Goal: Task Accomplishment & Management: Manage account settings

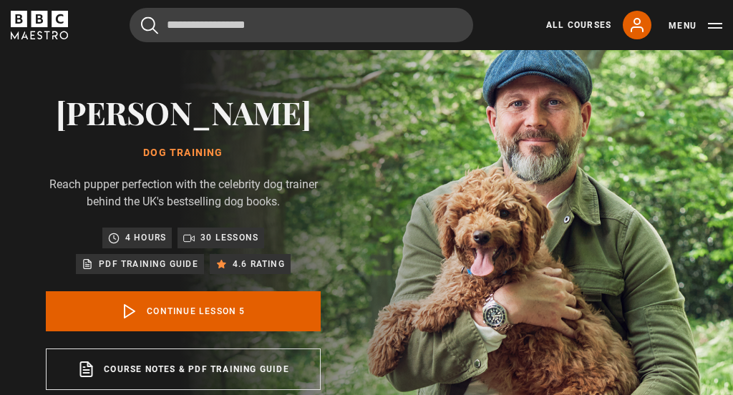
scroll to position [42, 0]
click at [576, 25] on link "All Courses" at bounding box center [578, 25] width 65 height 13
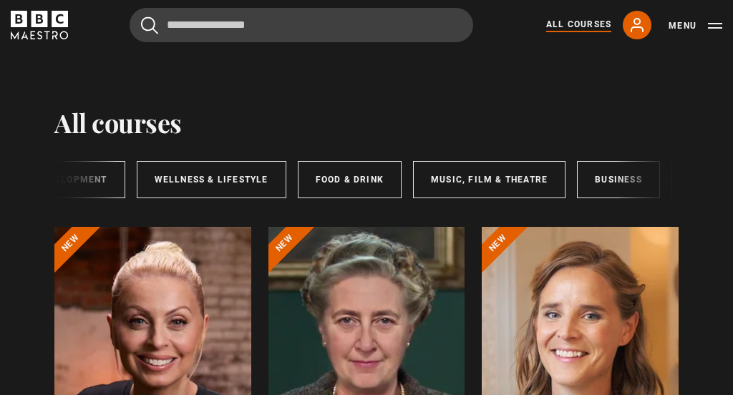
click at [675, 26] on button "Menu" at bounding box center [696, 26] width 54 height 14
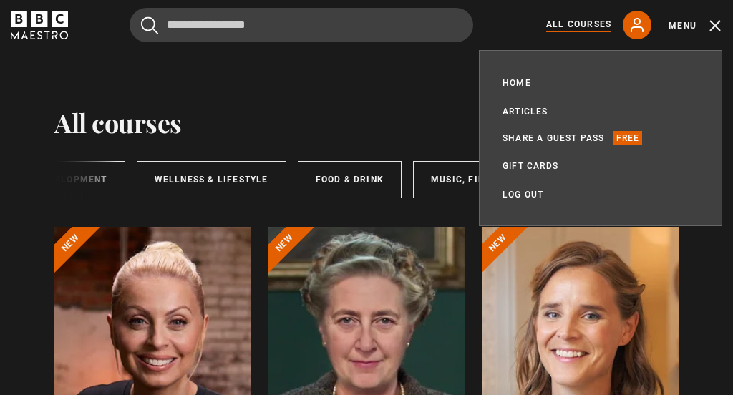
click at [532, 108] on link "Articles" at bounding box center [526, 112] width 46 height 14
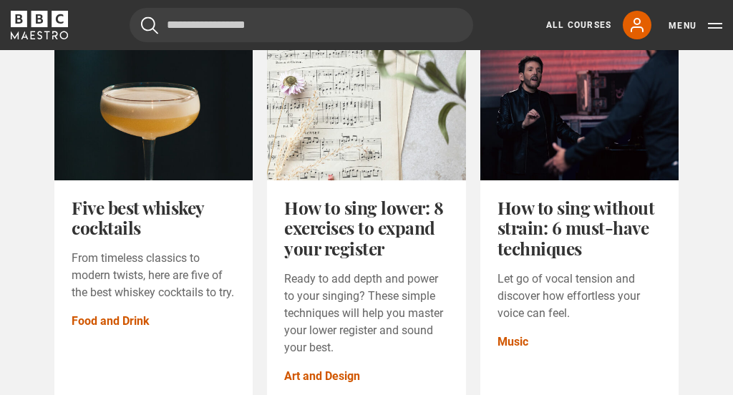
scroll to position [241, 0]
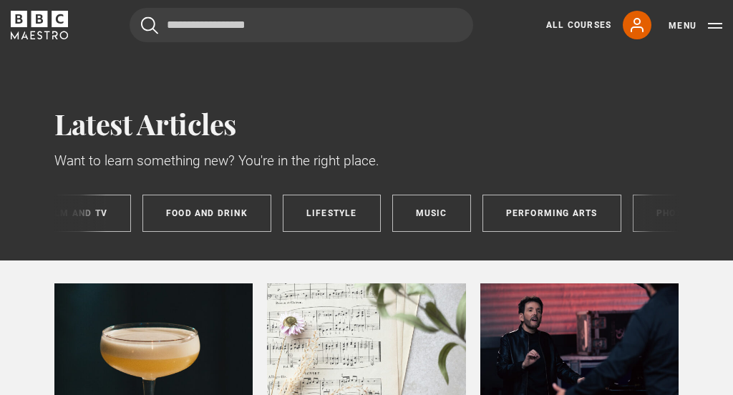
scroll to position [0, 665]
click at [349, 213] on link "Lifestyle" at bounding box center [333, 213] width 98 height 37
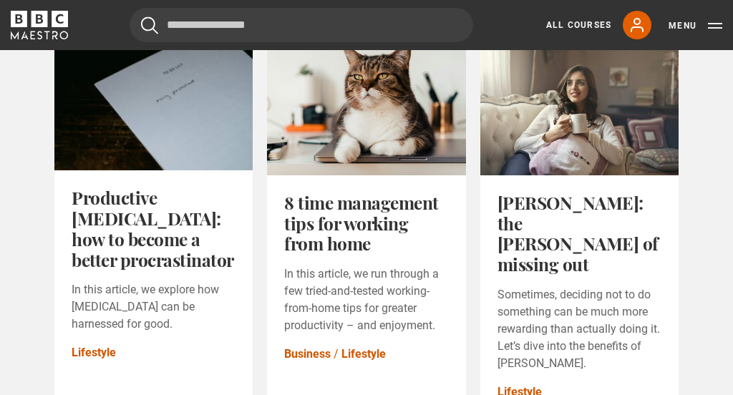
scroll to position [967, 0]
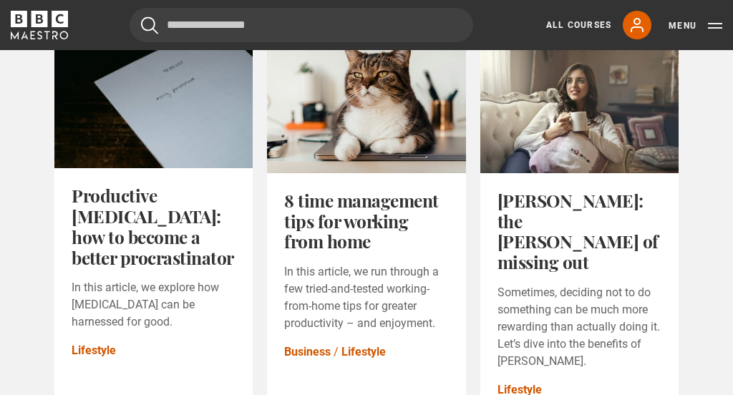
click at [580, 214] on link "JOMO: the joy of missing out" at bounding box center [578, 230] width 161 height 85
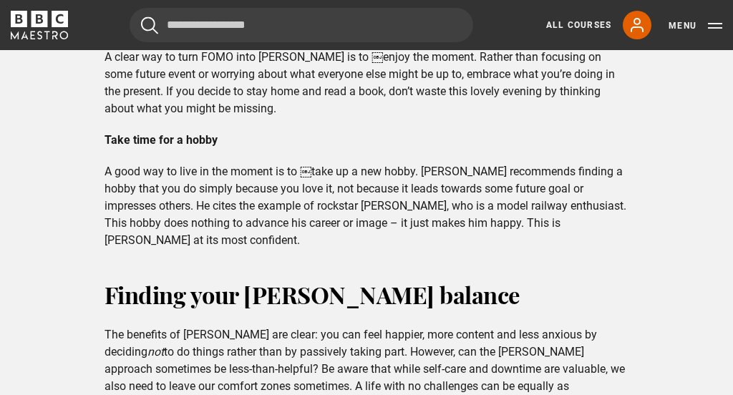
scroll to position [2002, 0]
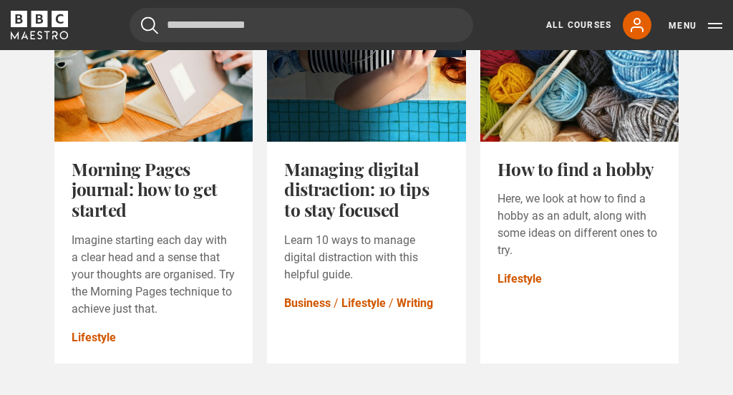
scroll to position [1752, 0]
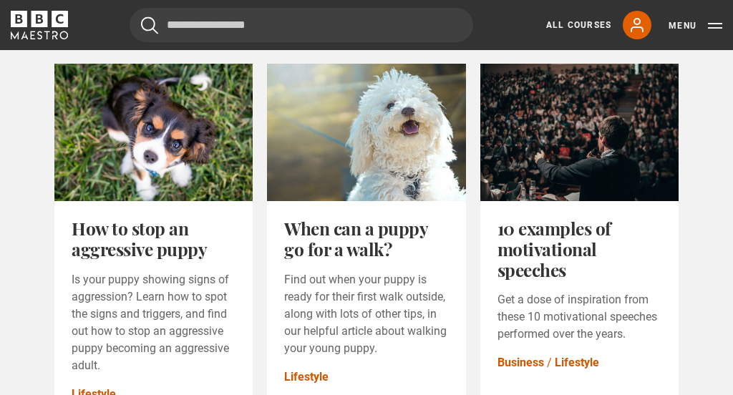
scroll to position [1616, 0]
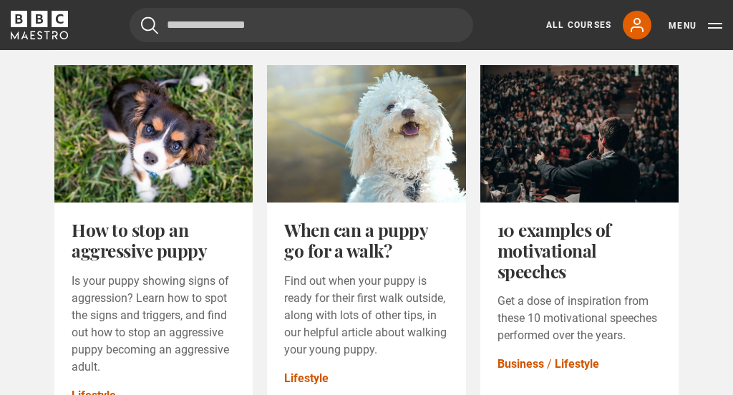
click at [360, 239] on link "When can a puppy go for a walk?" at bounding box center [355, 240] width 143 height 44
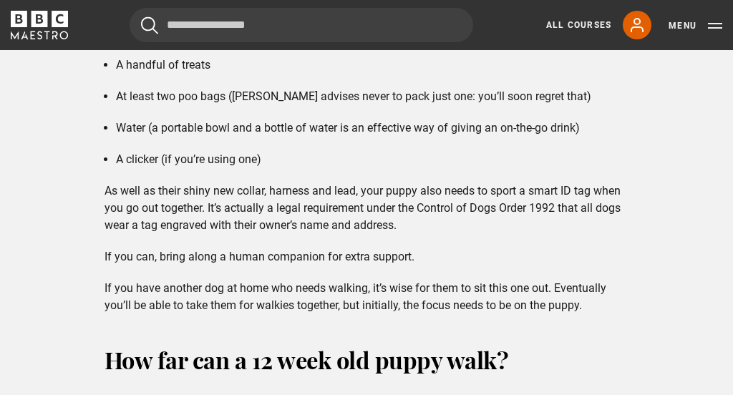
scroll to position [2403, 0]
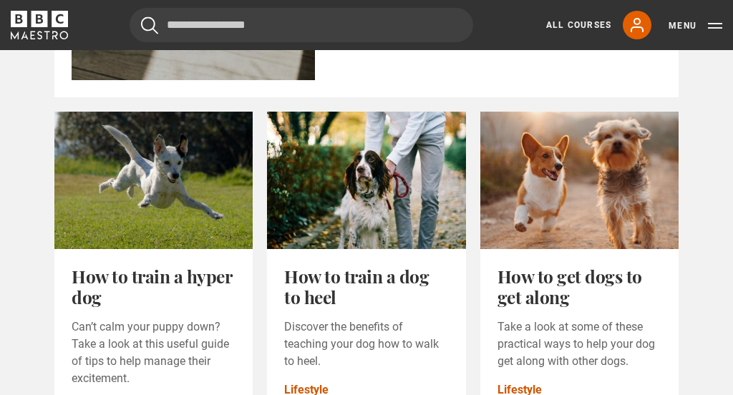
scroll to position [877, 0]
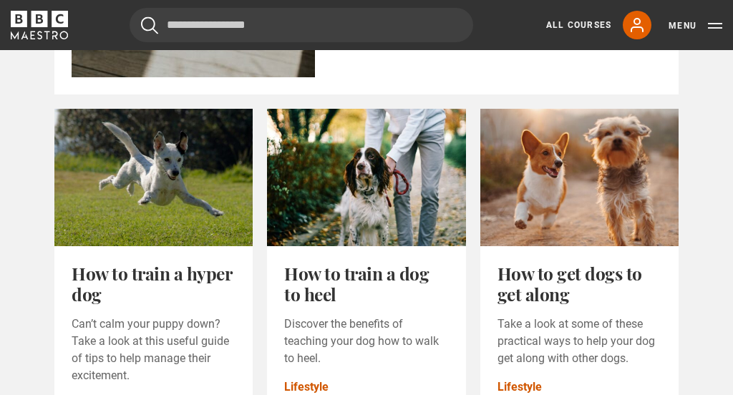
click at [532, 306] on link "How to get dogs to get along" at bounding box center [570, 283] width 145 height 44
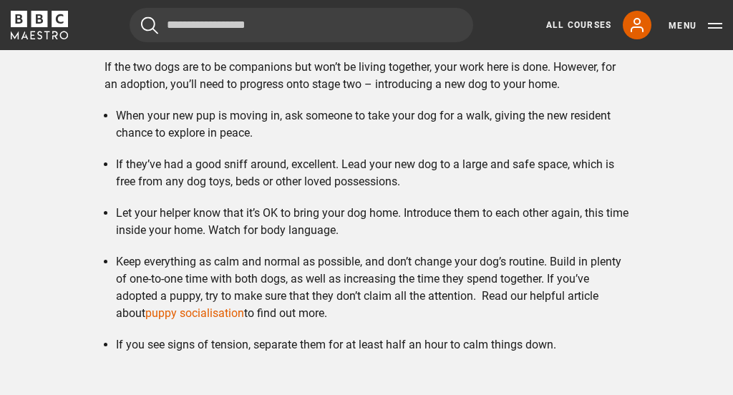
scroll to position [1699, 0]
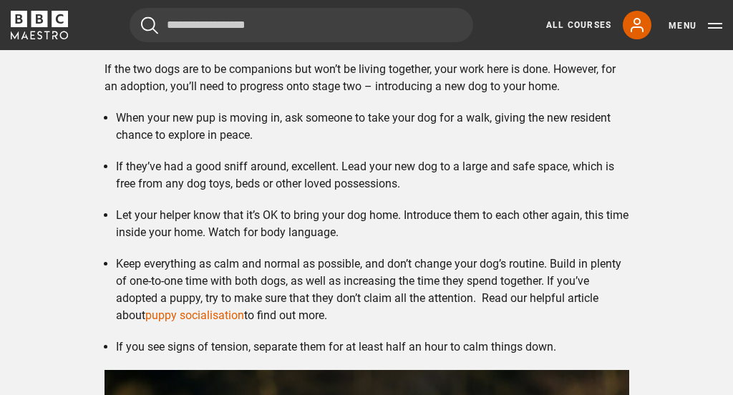
click at [216, 309] on link "puppy socialisation" at bounding box center [194, 316] width 99 height 14
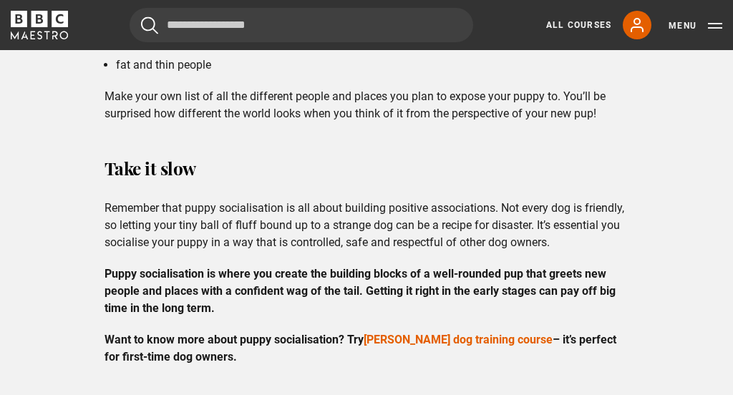
scroll to position [2710, 0]
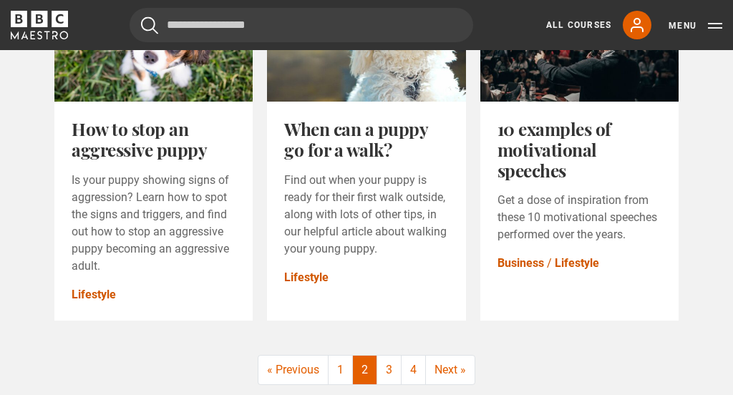
scroll to position [1715, 0]
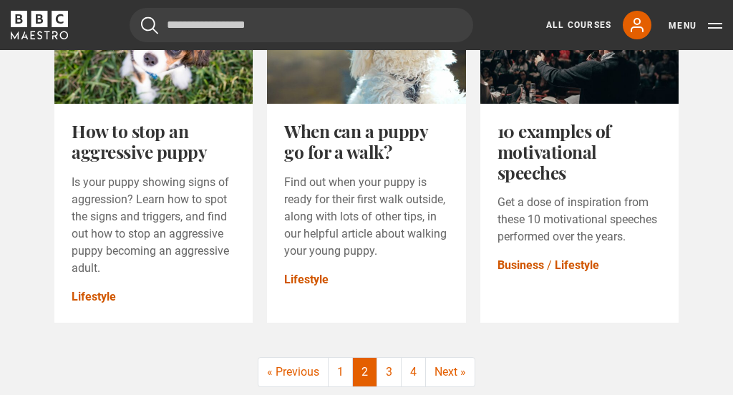
click at [397, 378] on link "3" at bounding box center [389, 372] width 24 height 29
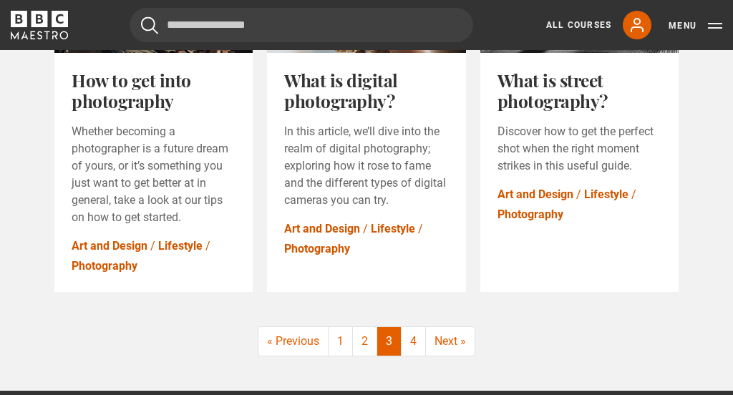
scroll to position [1800, 0]
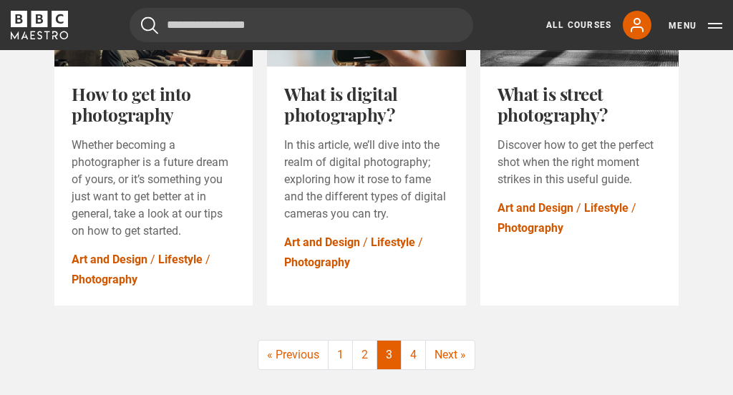
click at [420, 362] on link "4" at bounding box center [414, 355] width 24 height 29
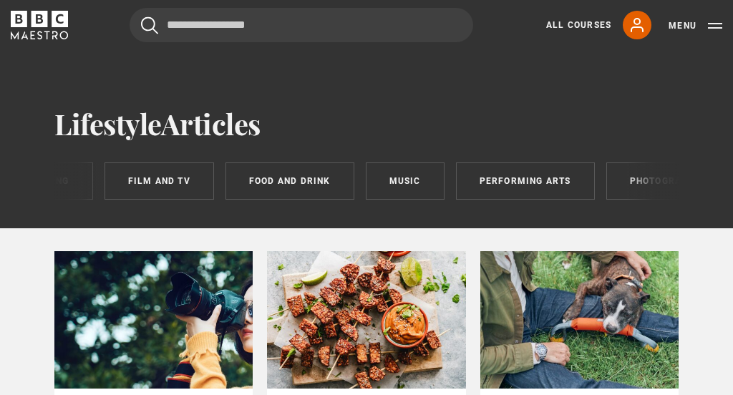
scroll to position [0, 695]
click at [317, 175] on link "Food and Drink" at bounding box center [288, 181] width 129 height 37
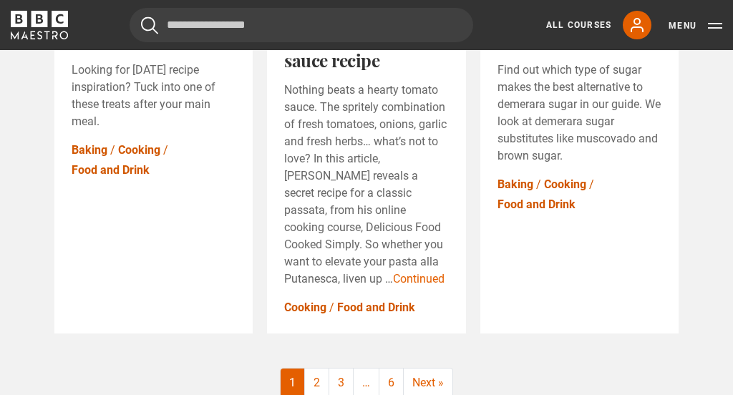
scroll to position [1793, 0]
click at [450, 369] on link "Next »" at bounding box center [428, 383] width 49 height 29
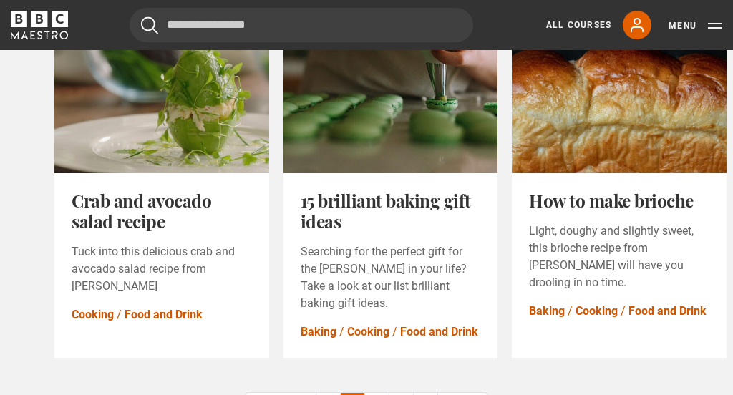
scroll to position [1693, 0]
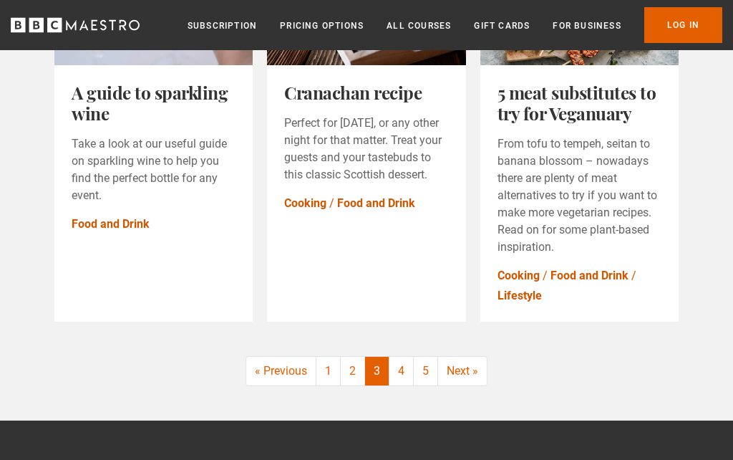
scroll to position [1719, 0]
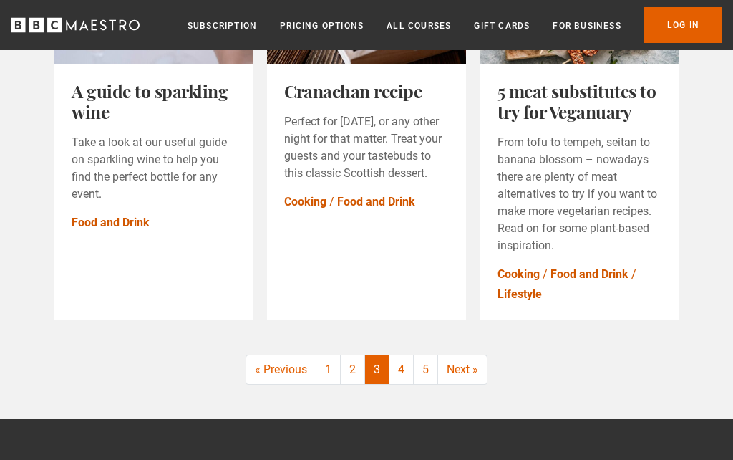
click at [405, 371] on link "4" at bounding box center [402, 370] width 24 height 29
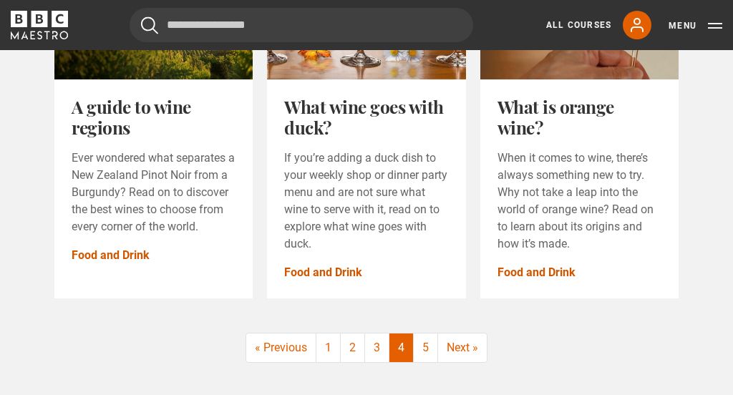
scroll to position [1757, 0]
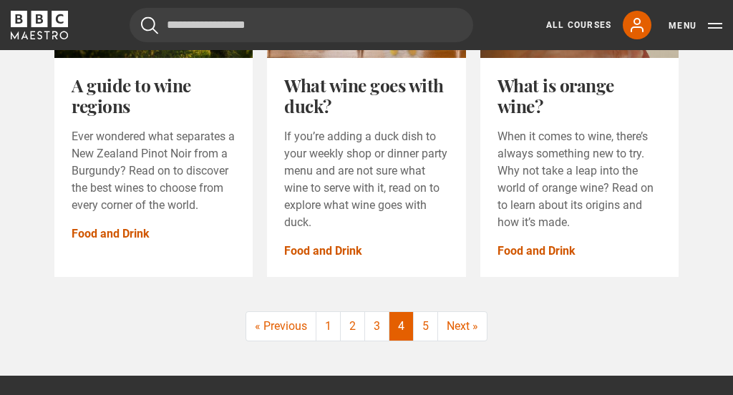
click at [428, 330] on link "5" at bounding box center [426, 327] width 24 height 29
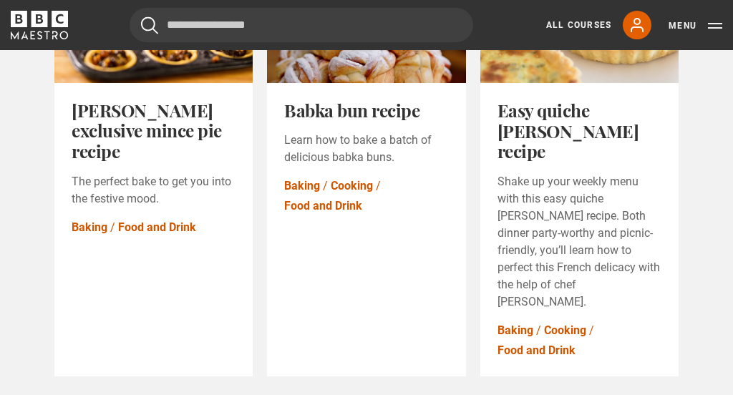
scroll to position [1746, 0]
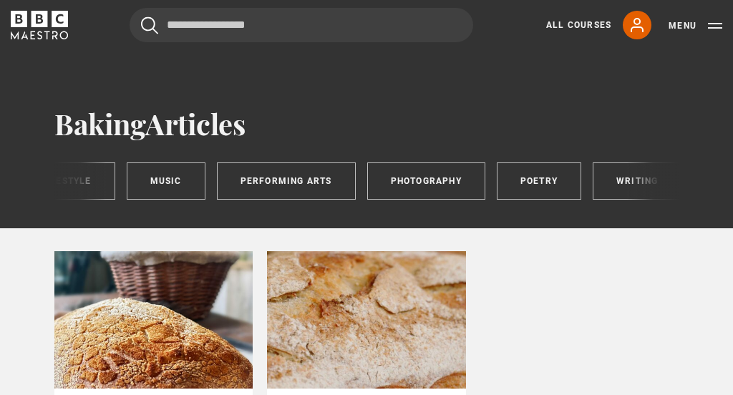
scroll to position [0, 931]
click at [431, 192] on link "Photography" at bounding box center [428, 181] width 118 height 37
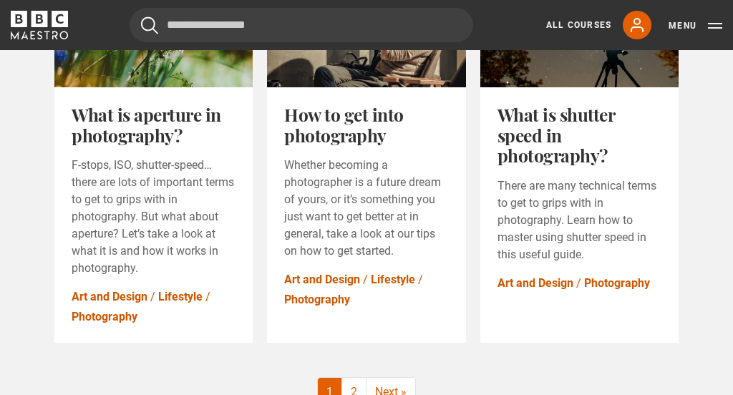
scroll to position [1780, 0]
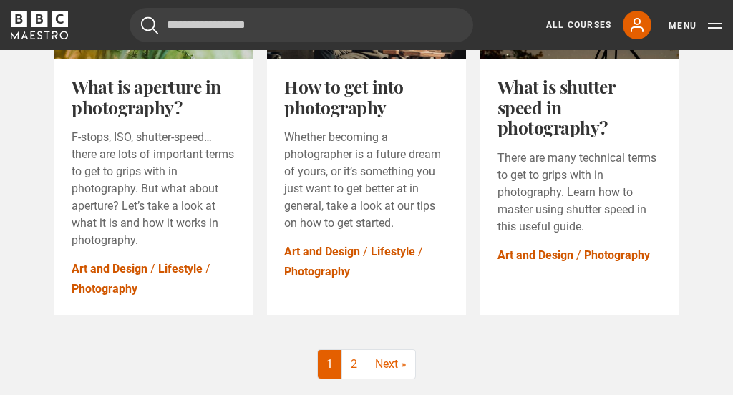
click at [390, 366] on link "Next »" at bounding box center [391, 364] width 49 height 29
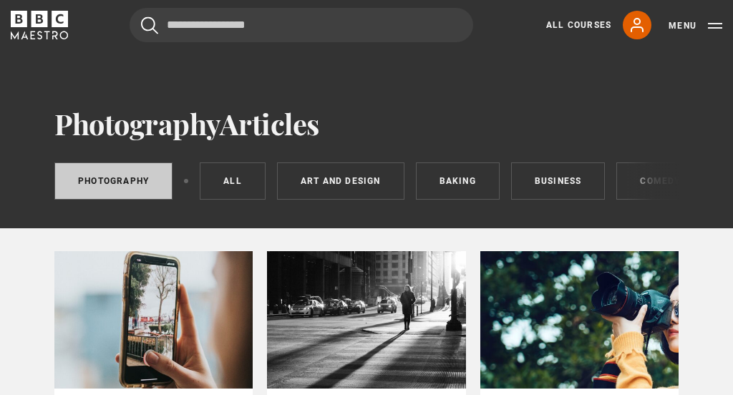
click at [627, 30] on link "My Account" at bounding box center [637, 25] width 29 height 29
click at [633, 36] on link "My Account" at bounding box center [637, 25] width 29 height 29
click at [641, 32] on icon at bounding box center [637, 24] width 17 height 17
click at [674, 32] on button "Menu" at bounding box center [696, 26] width 54 height 14
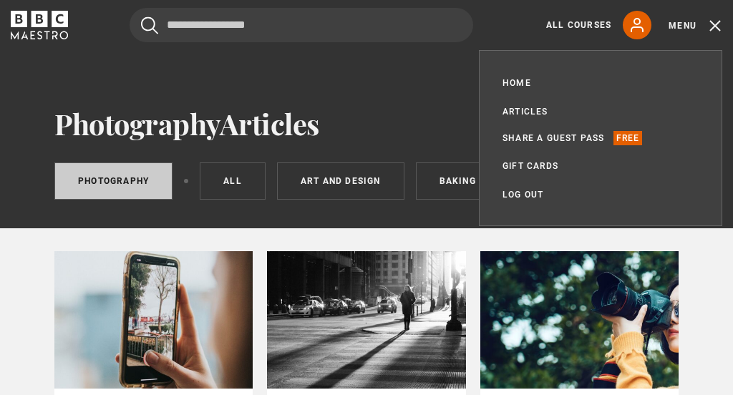
click at [715, 21] on button "Menu" at bounding box center [696, 26] width 54 height 14
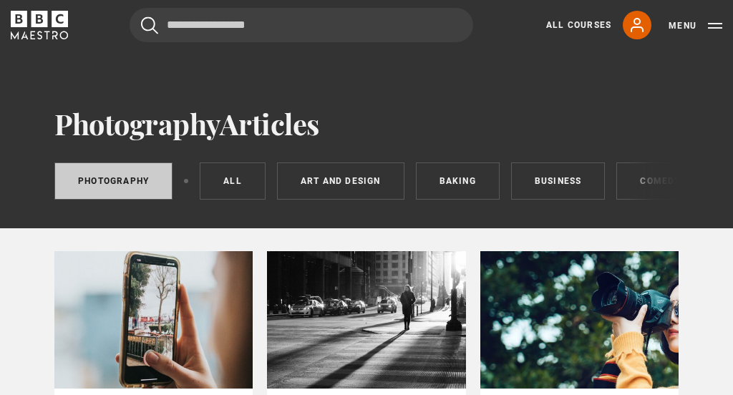
click at [687, 26] on button "Menu" at bounding box center [696, 26] width 54 height 14
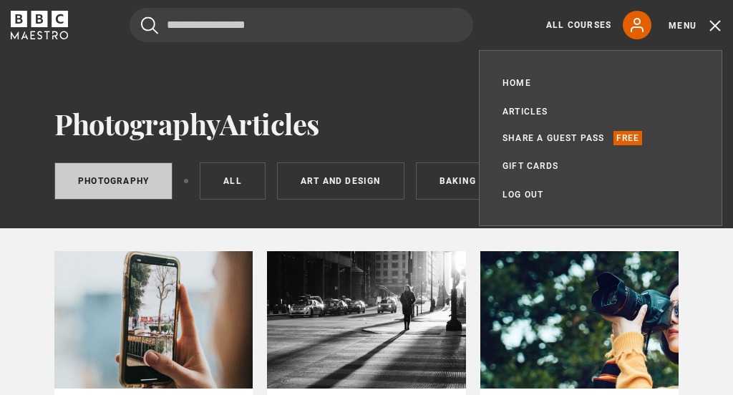
click at [676, 30] on button "Menu" at bounding box center [696, 26] width 54 height 14
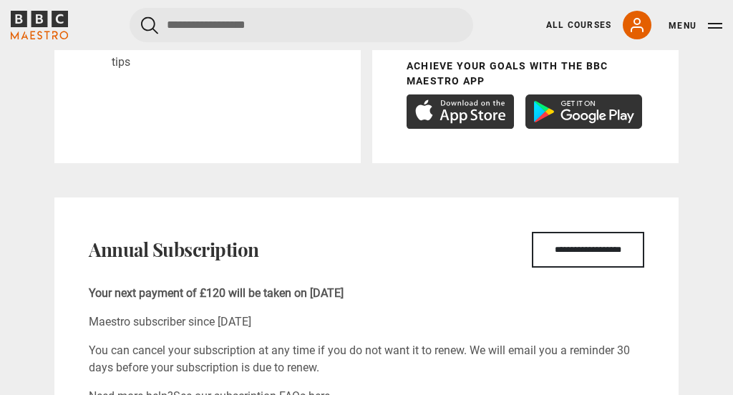
scroll to position [445, 0]
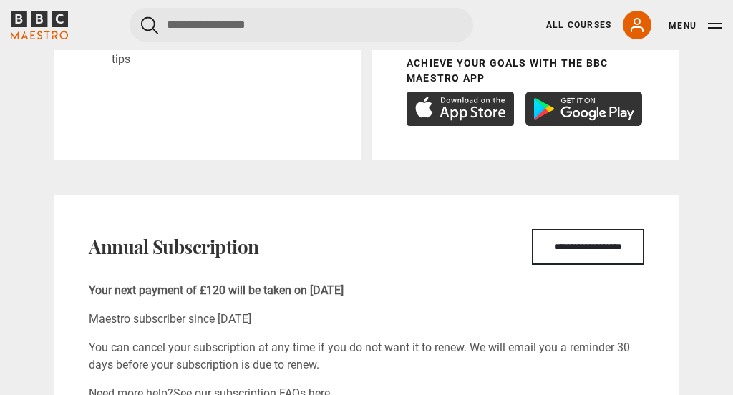
click at [557, 243] on input "**********" at bounding box center [588, 248] width 112 height 36
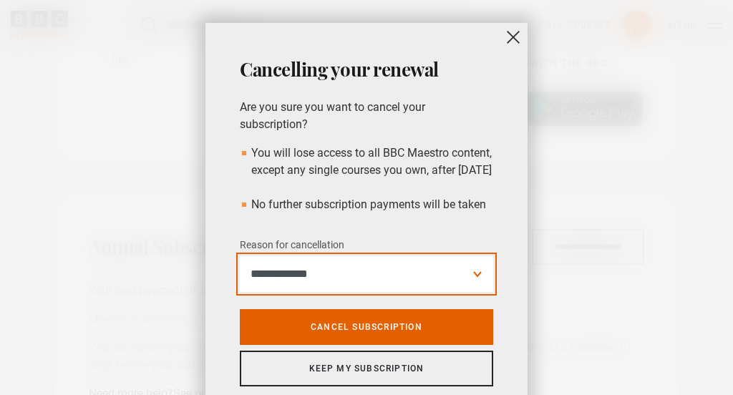
click at [480, 292] on select "**********" at bounding box center [366, 274] width 253 height 36
select select "*********"
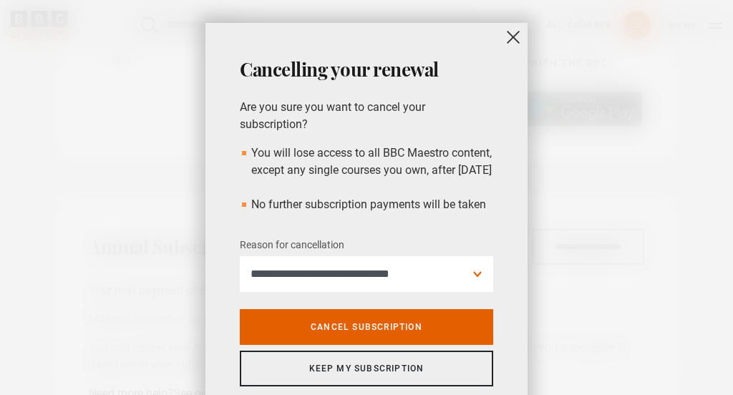
click at [392, 341] on link "Cancel subscription" at bounding box center [366, 327] width 253 height 36
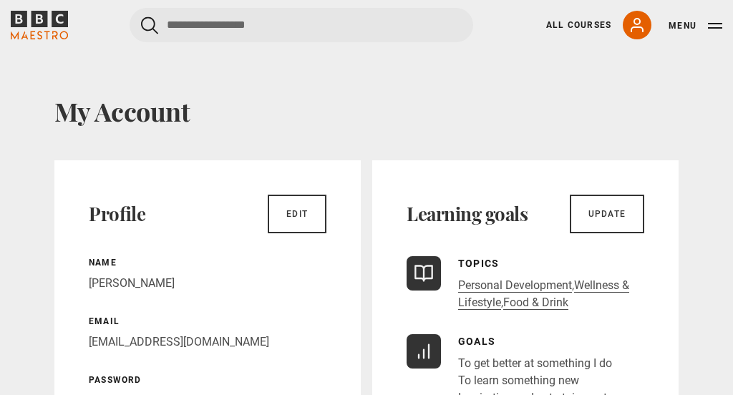
scroll to position [0, 0]
